Goal: Task Accomplishment & Management: Use online tool/utility

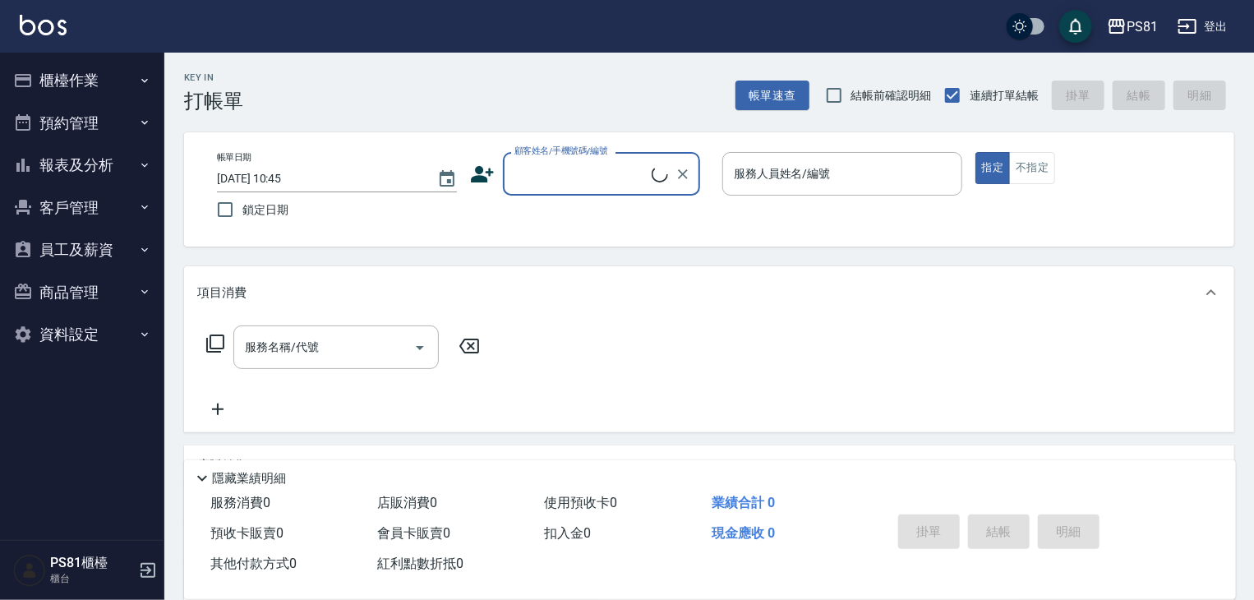
click at [97, 82] on button "櫃檯作業" at bounding box center [82, 80] width 151 height 43
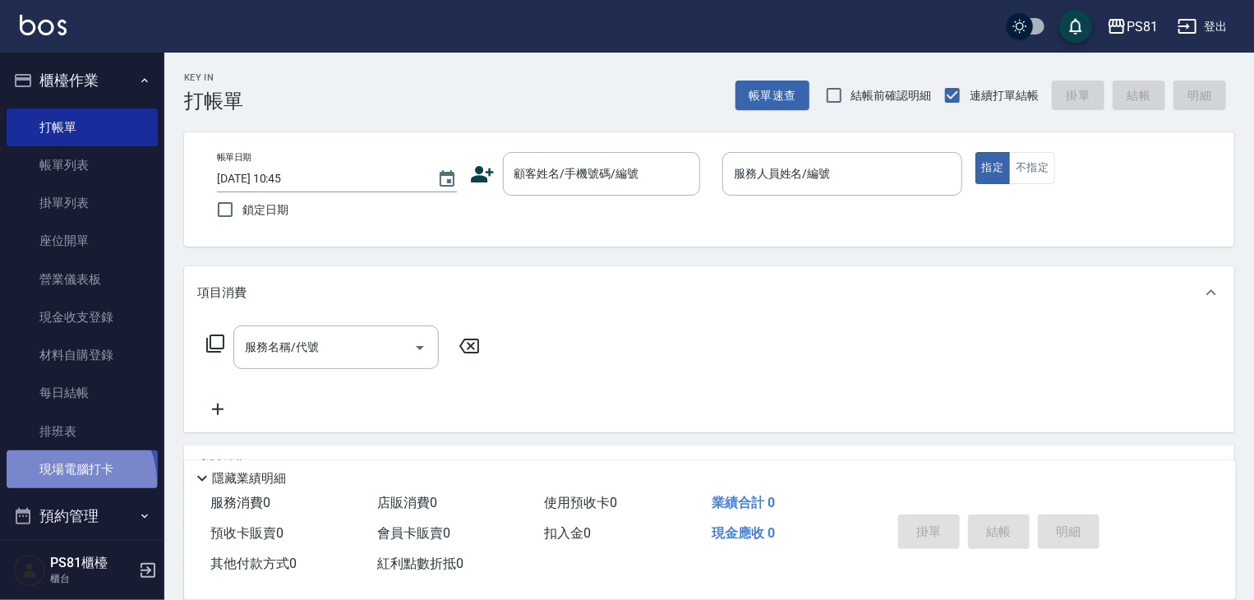
click at [68, 482] on link "現場電腦打卡" at bounding box center [82, 469] width 151 height 38
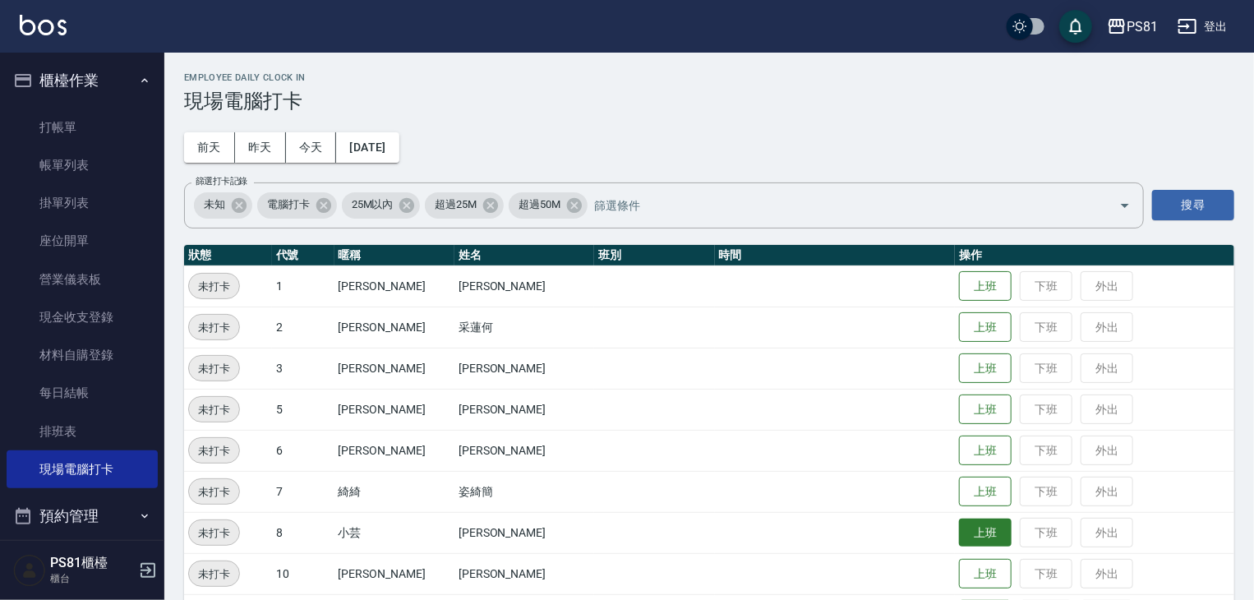
click at [970, 521] on button "上班" at bounding box center [985, 533] width 53 height 29
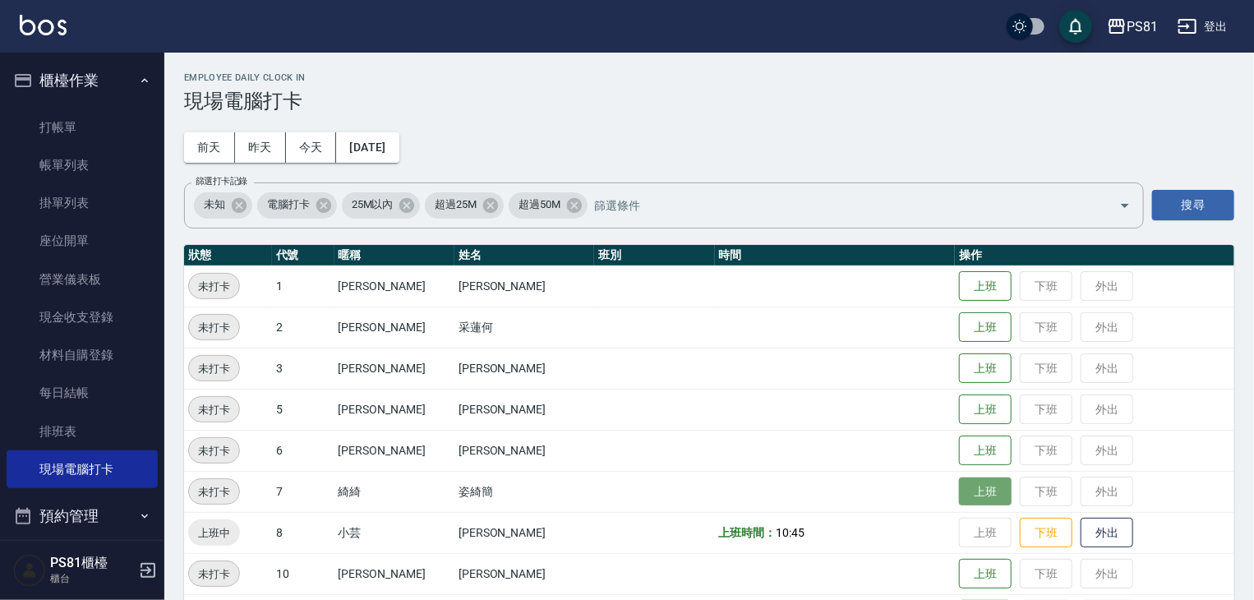
click at [959, 493] on button "上班" at bounding box center [985, 491] width 53 height 29
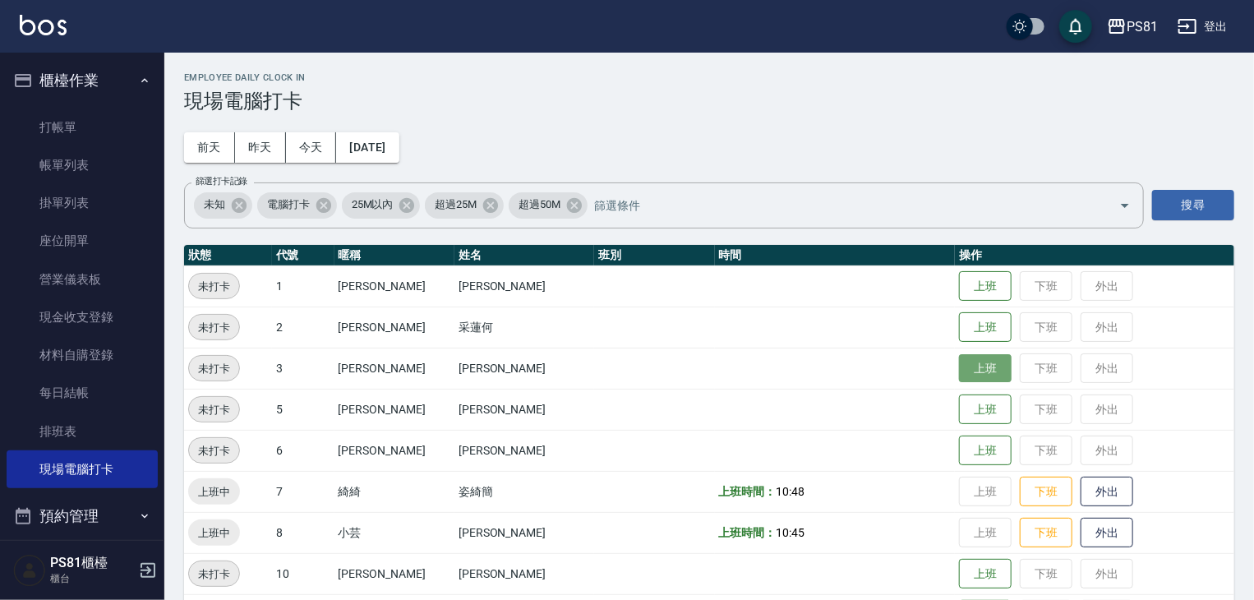
click at [959, 365] on button "上班" at bounding box center [985, 368] width 53 height 29
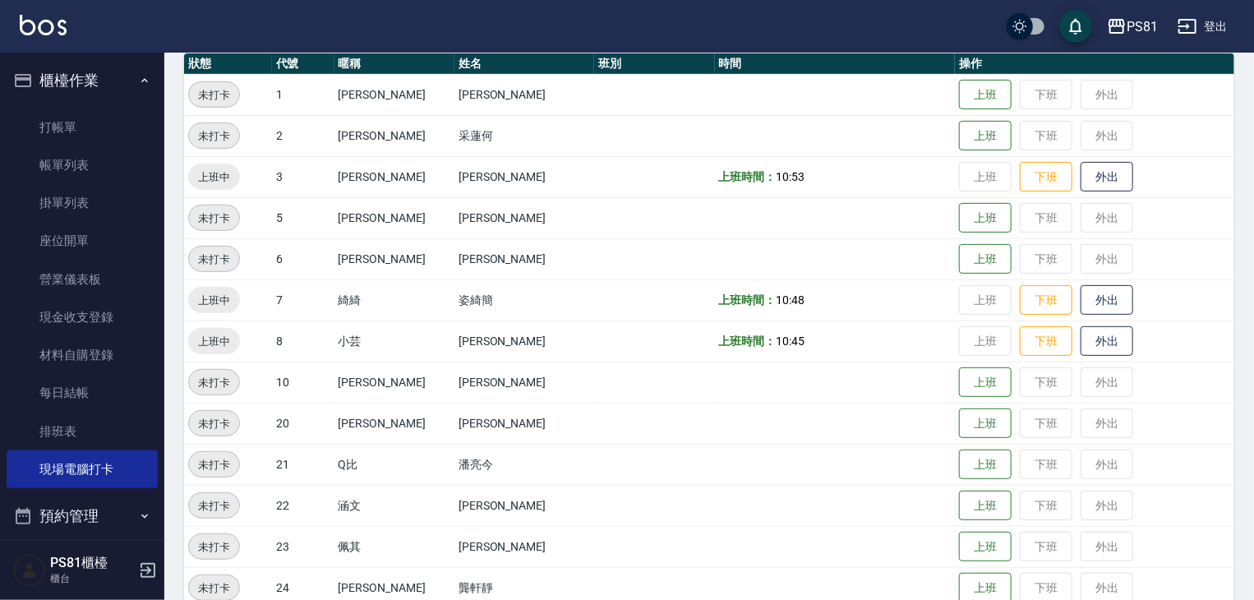
scroll to position [329, 0]
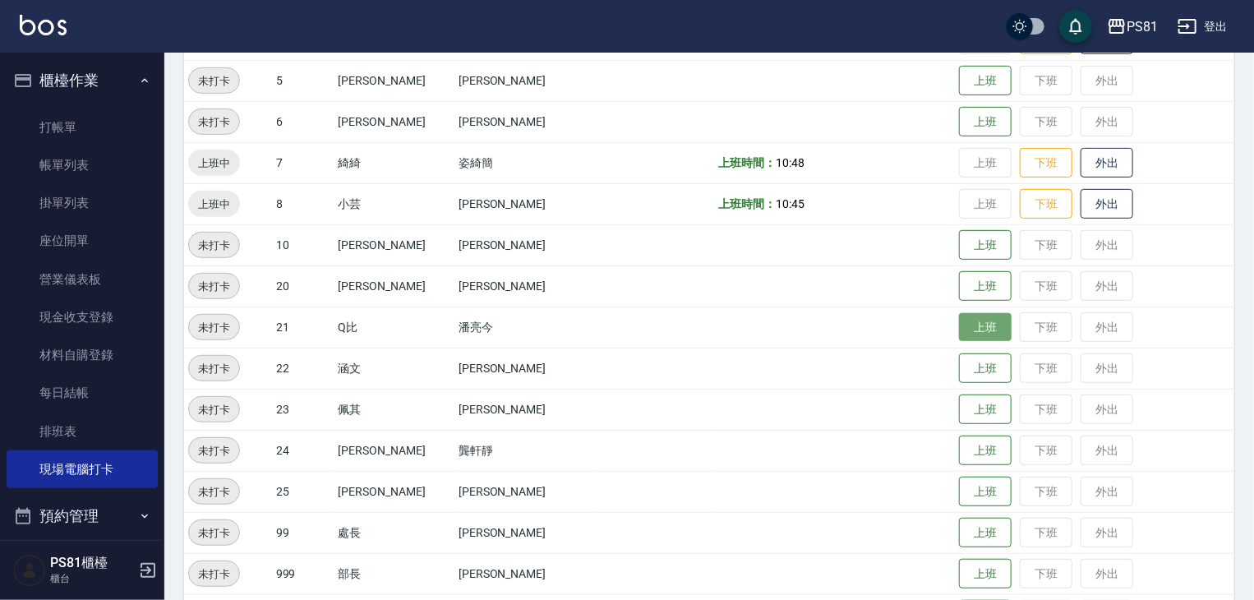
click at [959, 323] on button "上班" at bounding box center [985, 327] width 53 height 29
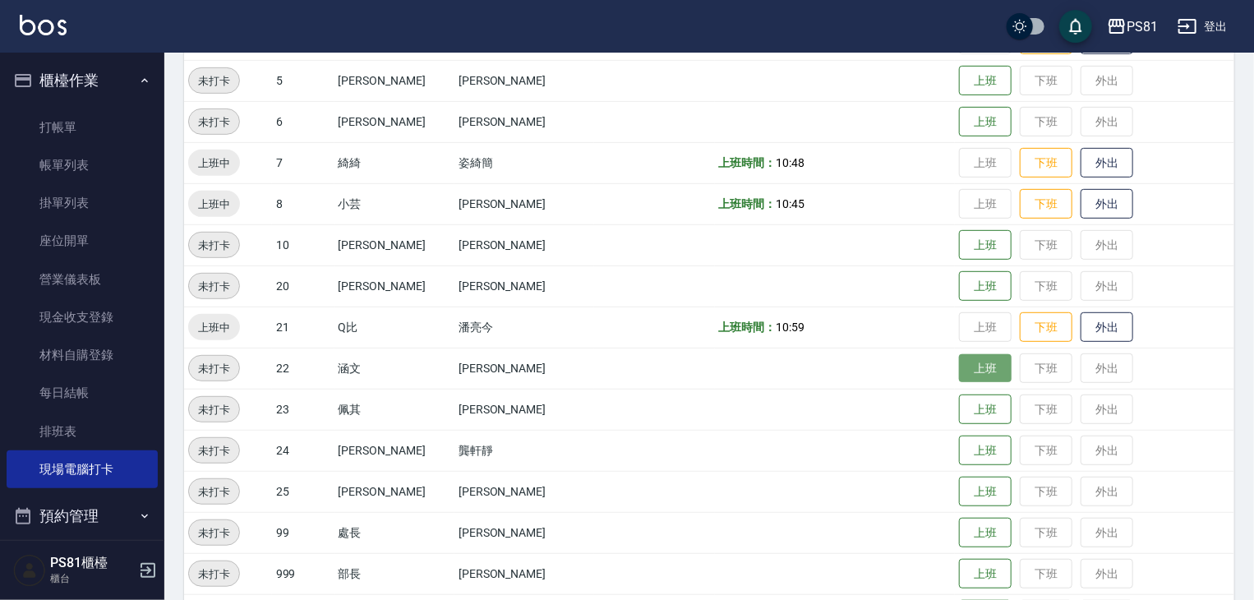
click at [982, 369] on button "上班" at bounding box center [985, 368] width 53 height 29
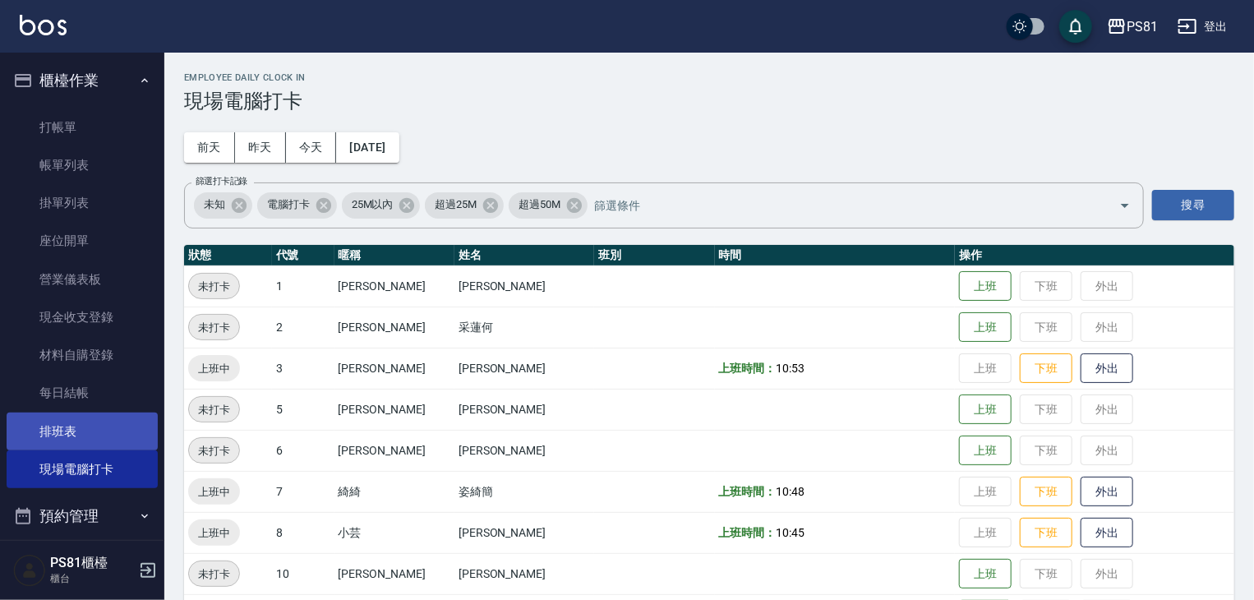
click at [74, 424] on link "排班表" at bounding box center [82, 432] width 151 height 38
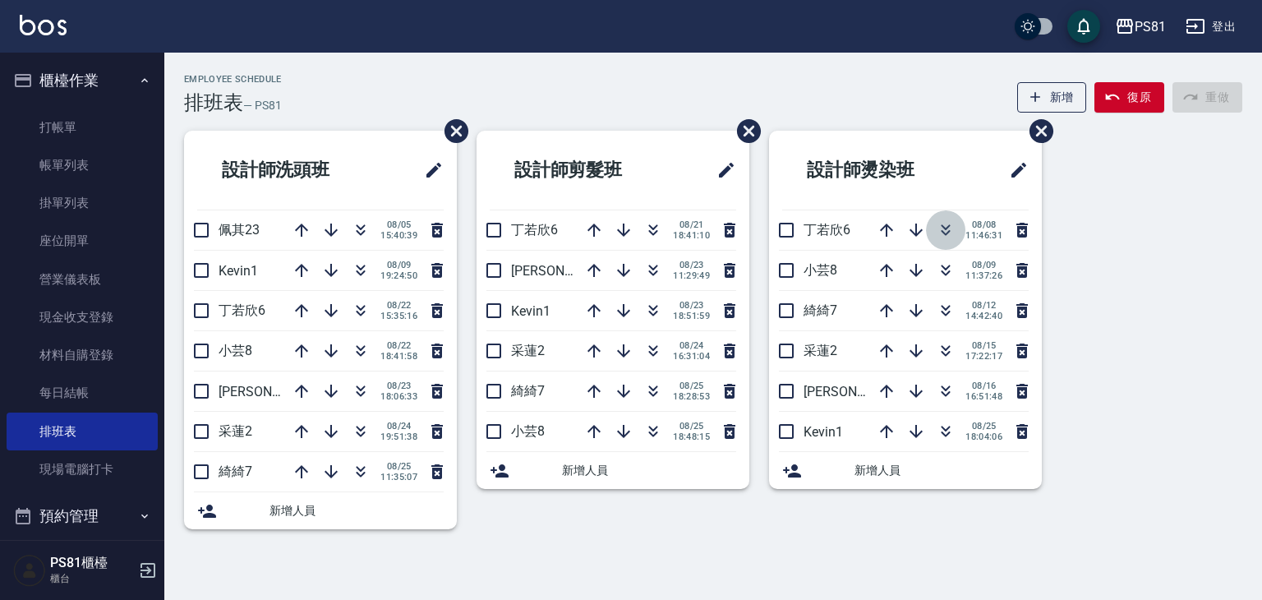
click at [947, 231] on icon "button" at bounding box center [946, 233] width 9 height 6
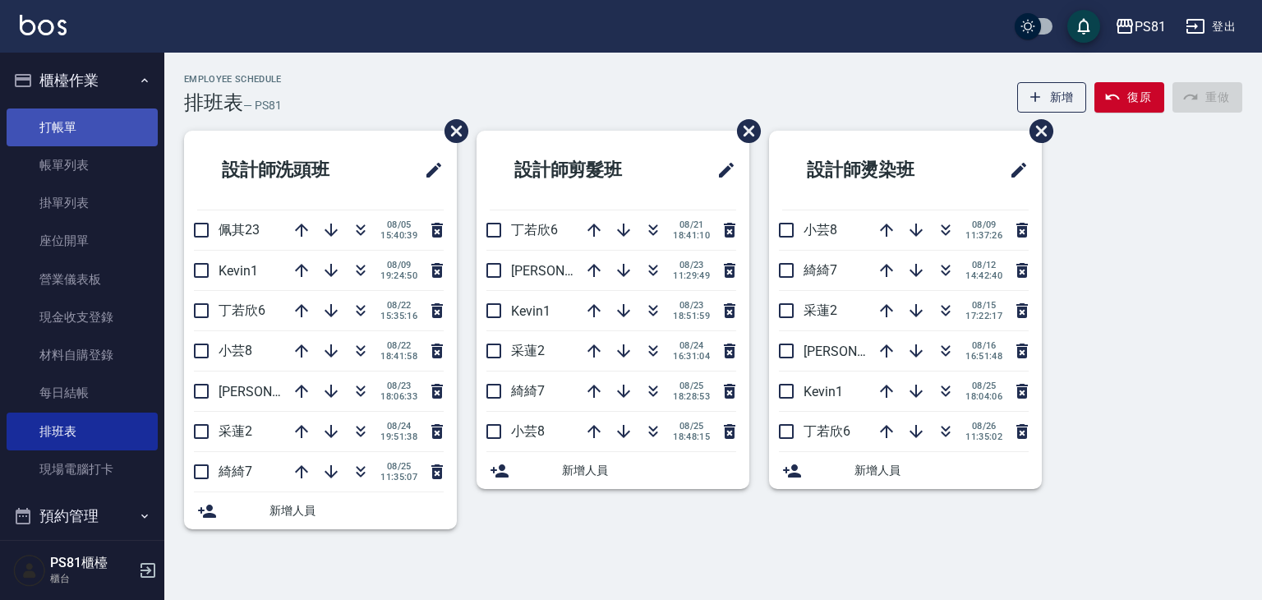
click at [110, 122] on link "打帳單" at bounding box center [82, 127] width 151 height 38
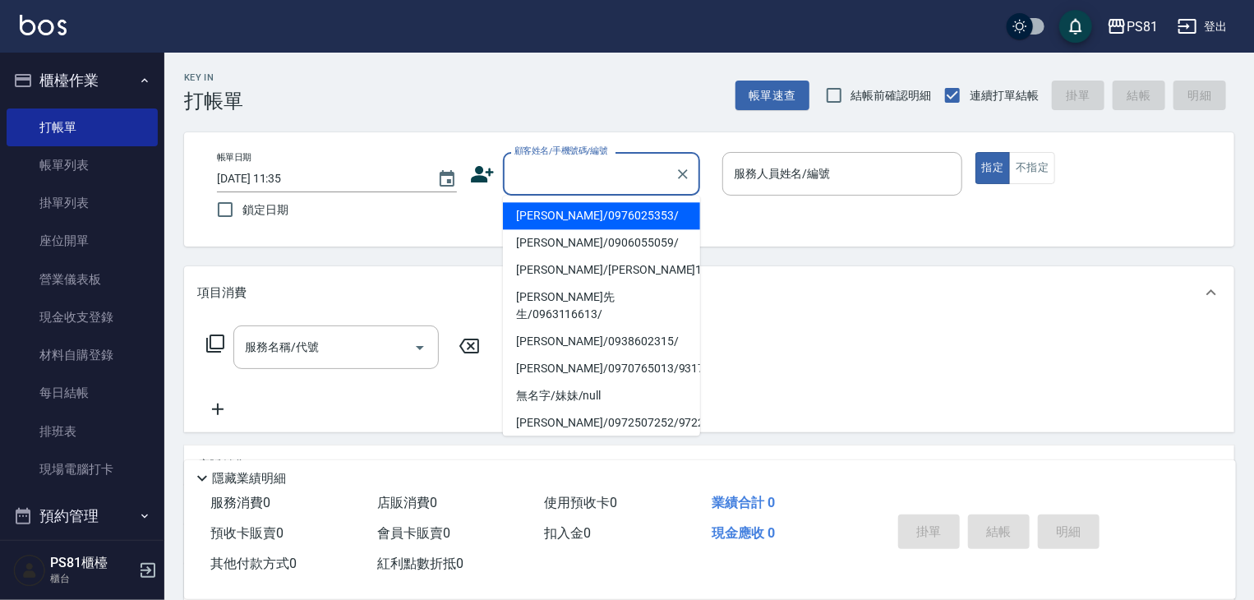
click at [551, 168] on input "顧客姓名/手機號碼/編號" at bounding box center [589, 173] width 158 height 29
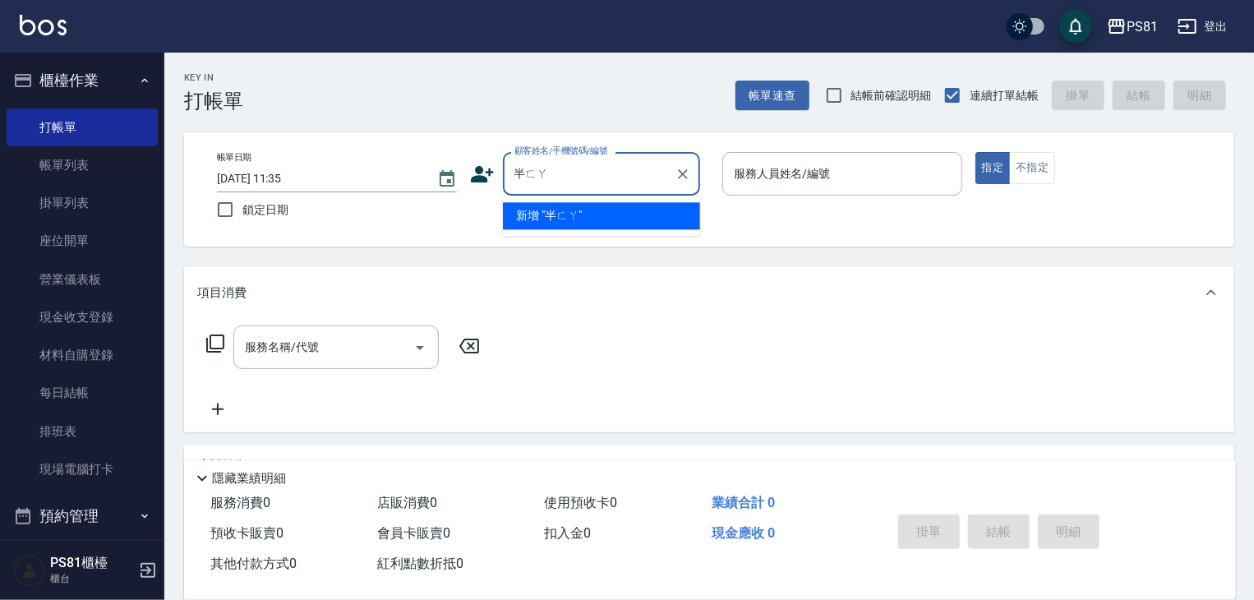
type input "辦法"
click at [682, 168] on icon "Clear" at bounding box center [683, 174] width 16 height 16
click at [657, 90] on div "Key In 打帳單 帳單速查 結帳前確認明細 連續打單結帳 掛單 結帳 明細" at bounding box center [699, 83] width 1070 height 60
